Goal: Check status

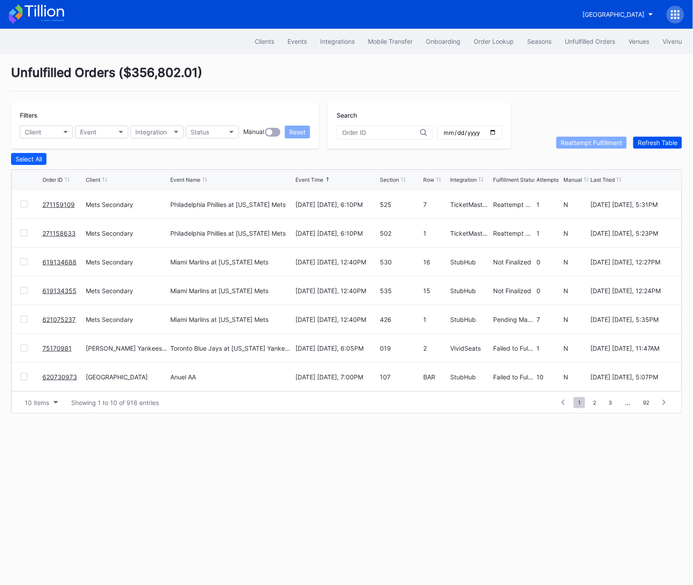
click at [654, 141] on div "Refresh Table" at bounding box center [657, 143] width 40 height 8
click at [633, 137] on button "Refresh Table" at bounding box center [657, 143] width 49 height 12
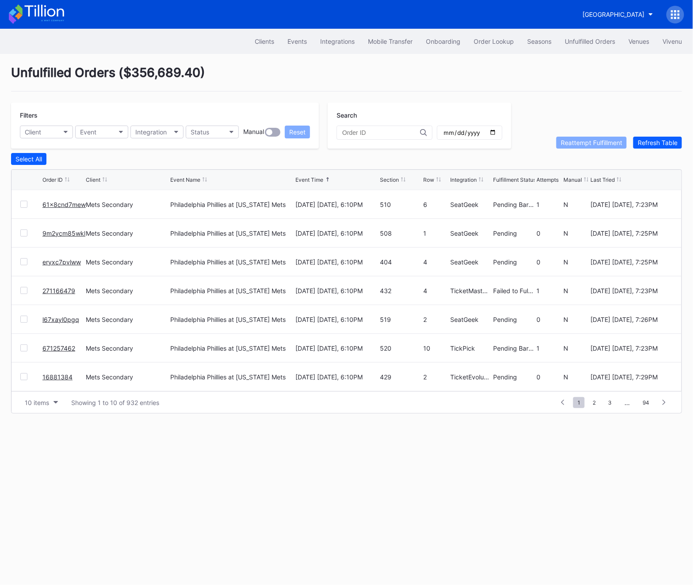
click at [633, 137] on button "Refresh Table" at bounding box center [657, 143] width 49 height 12
click at [664, 134] on div "Filters Client Event Integration Status Manual Reset Search Reattempt Fulfillme…" at bounding box center [346, 126] width 671 height 46
click at [664, 139] on div "Refresh Table" at bounding box center [657, 143] width 40 height 8
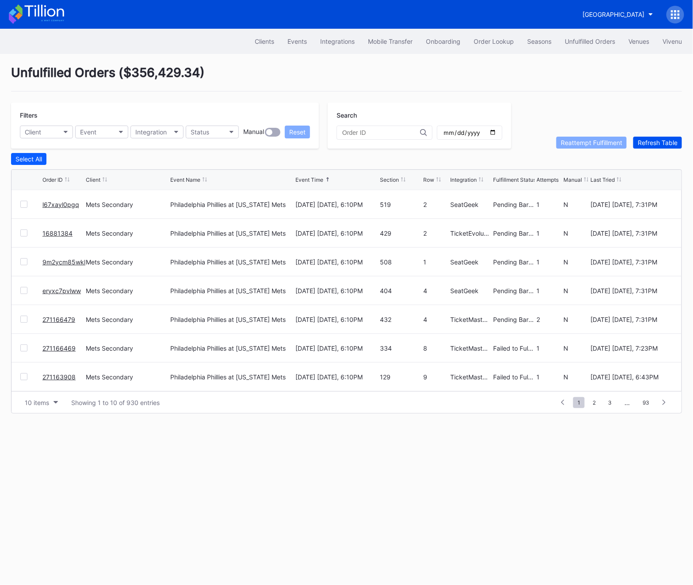
click at [664, 139] on div "Refresh Table" at bounding box center [657, 143] width 40 height 8
drag, startPoint x: 642, startPoint y: 142, endPoint x: 690, endPoint y: 76, distance: 81.7
click at [690, 76] on div "Unfulfilled Orders ( $356,429.34 ) Filters Client Event Integration Status Manu…" at bounding box center [346, 239] width 693 height 370
